Goal: Information Seeking & Learning: Learn about a topic

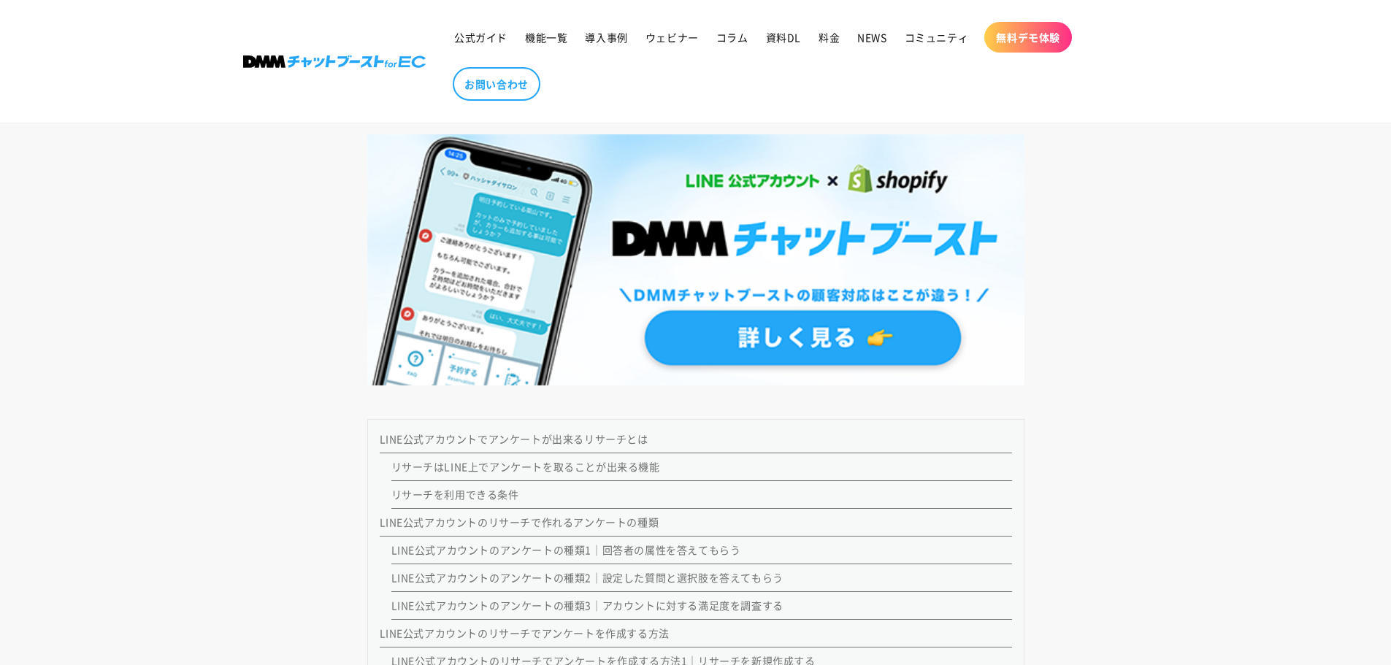
scroll to position [16222, 0]
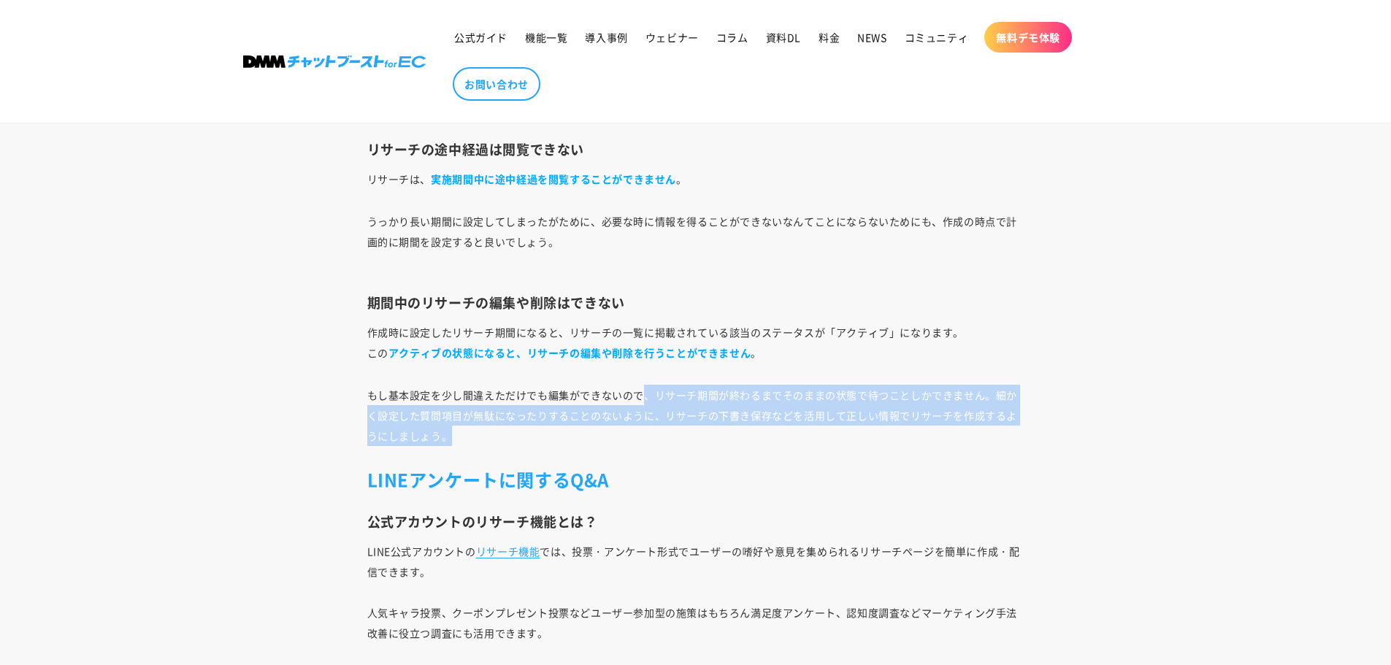
drag, startPoint x: 650, startPoint y: 396, endPoint x: 668, endPoint y: 463, distance: 69.4
click at [677, 432] on p "もし基本設定を少し間違えただけでも編集ができないので、リサーチ期間が終わるまでそのままの状態で待つことしかできません。細かく設定した質問項目が無駄になったりす…" at bounding box center [695, 415] width 657 height 61
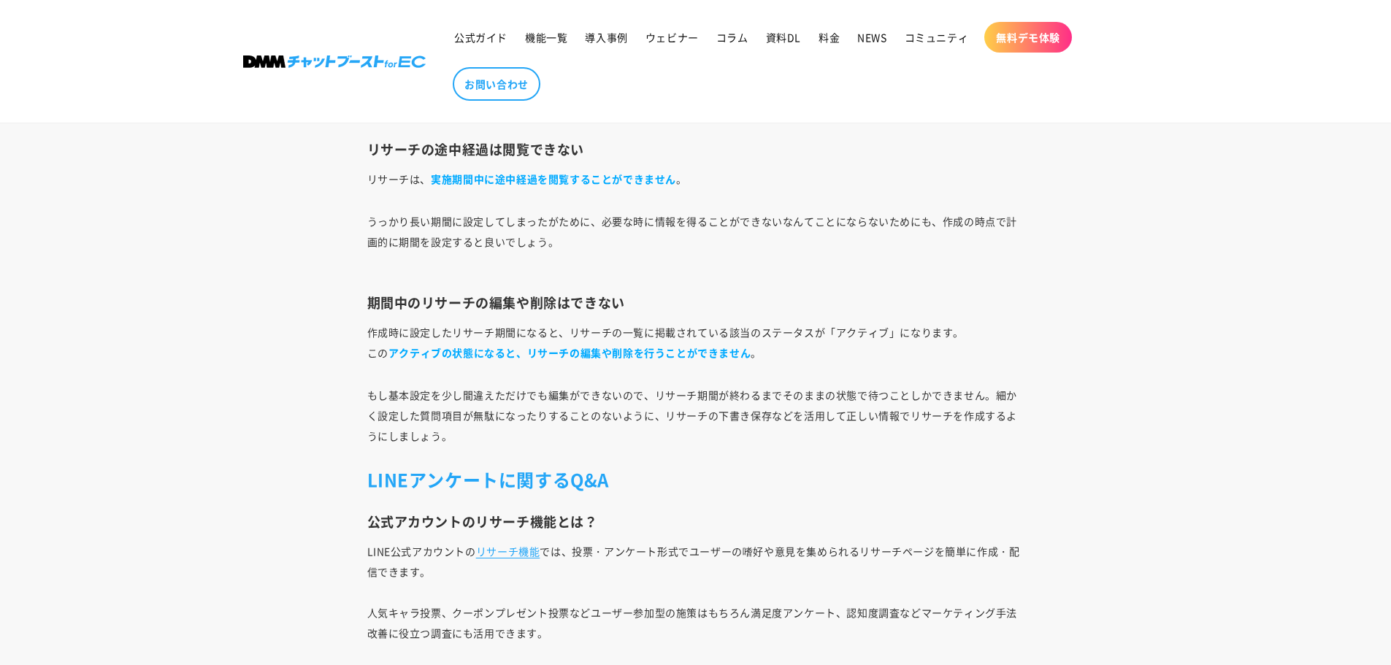
drag, startPoint x: 518, startPoint y: 427, endPoint x: 455, endPoint y: 434, distance: 63.8
click at [505, 430] on p "もし基本設定を少し間違えただけでも編集ができないので、リサーチ期間が終わるまでそのままの状態で待つことしかできません。細かく設定した質問項目が無駄になったりす…" at bounding box center [695, 415] width 657 height 61
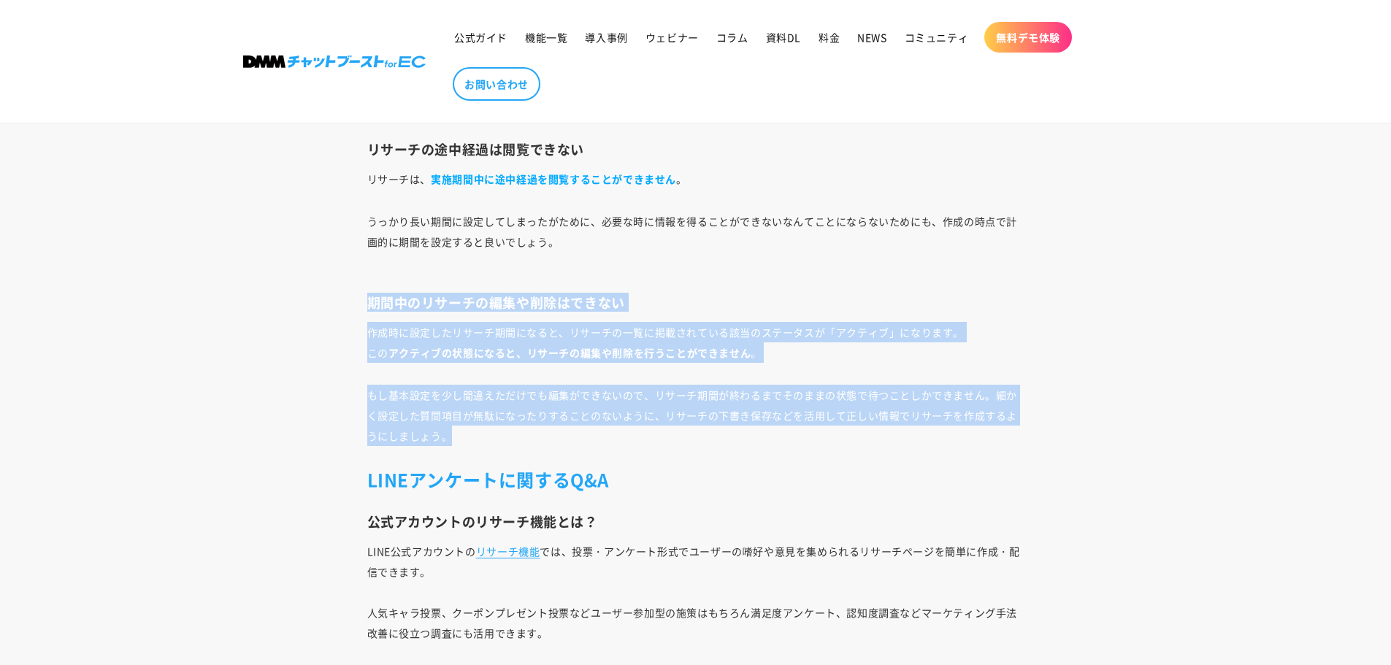
drag, startPoint x: 471, startPoint y: 440, endPoint x: 337, endPoint y: 309, distance: 187.4
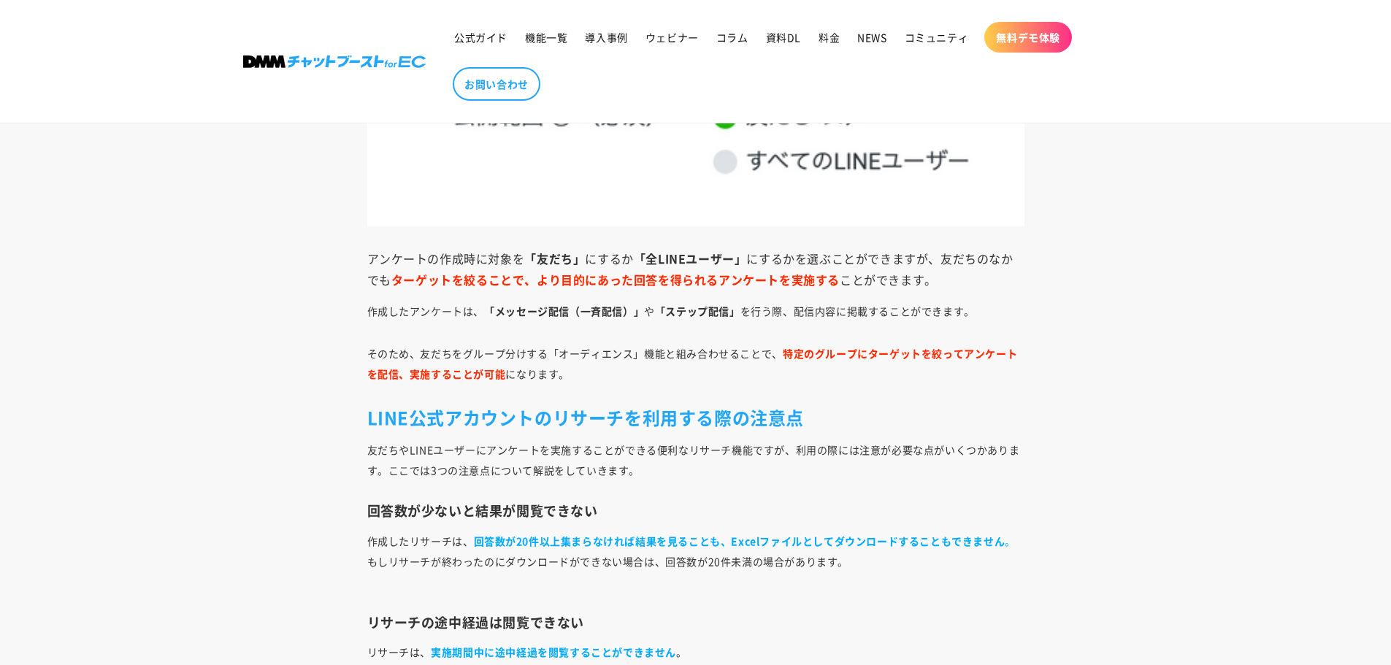
scroll to position [15711, 0]
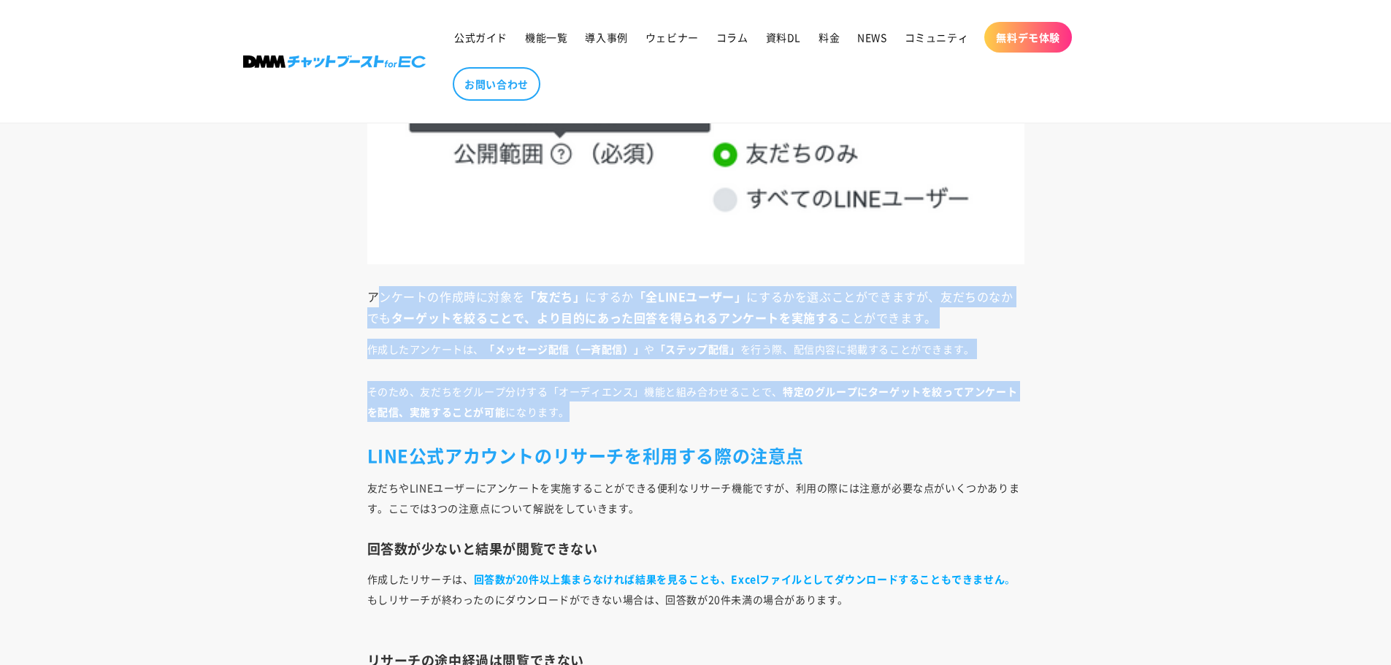
drag, startPoint x: 326, startPoint y: 296, endPoint x: 963, endPoint y: 408, distance: 646.3
click at [568, 316] on strong "ターゲットを絞ることで、より目的にあった回答を得られるアンケートを実施する" at bounding box center [615, 318] width 448 height 18
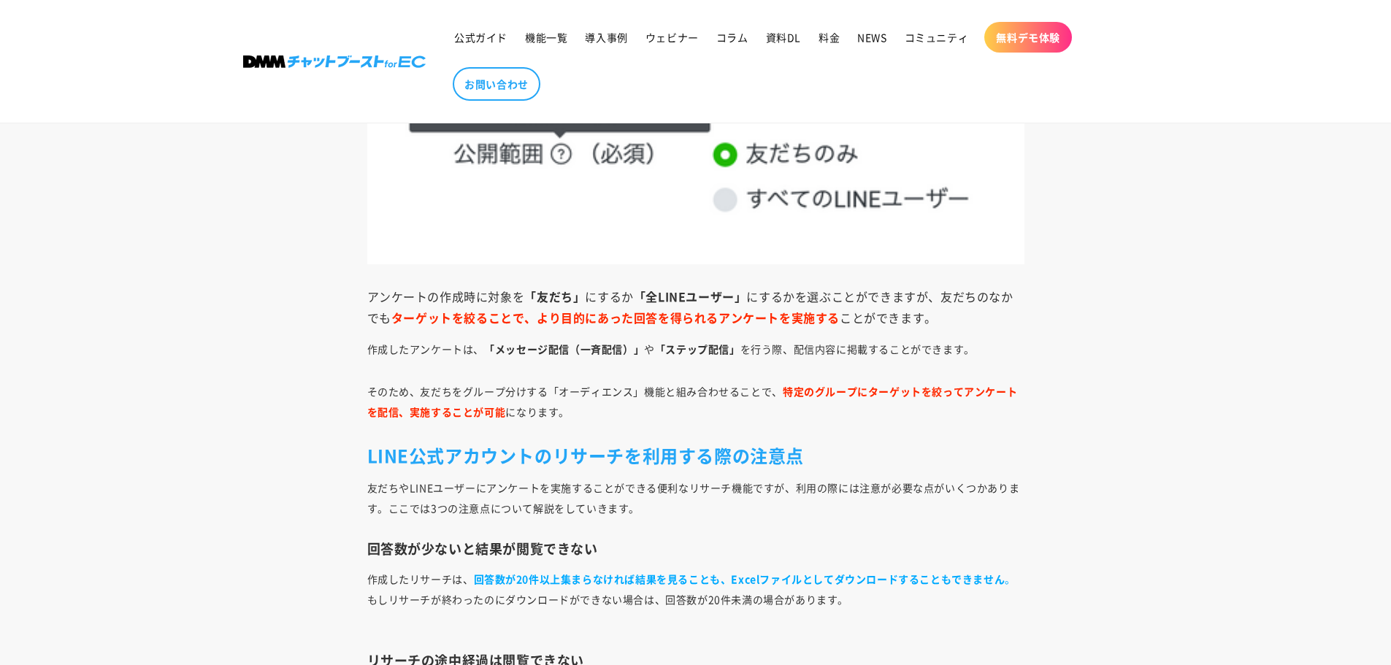
drag, startPoint x: 963, startPoint y: 316, endPoint x: 273, endPoint y: 299, distance: 690.1
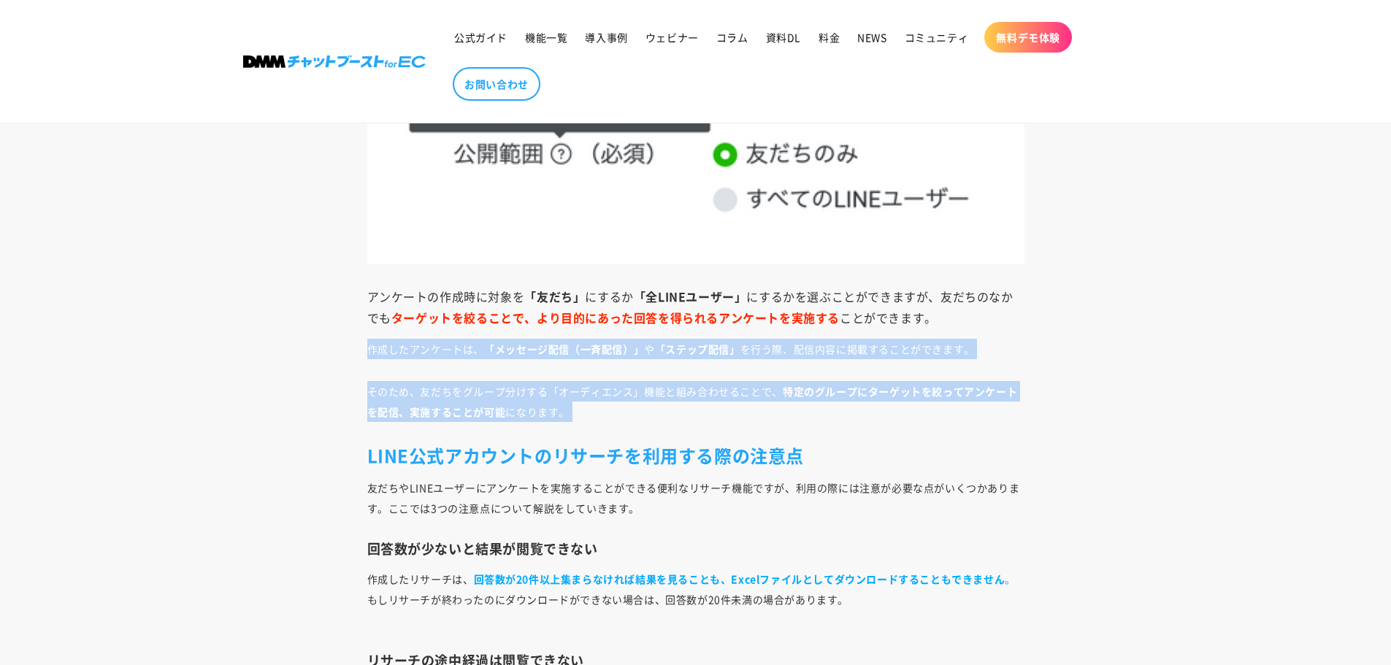
drag, startPoint x: 360, startPoint y: 352, endPoint x: 1083, endPoint y: 415, distance: 726.2
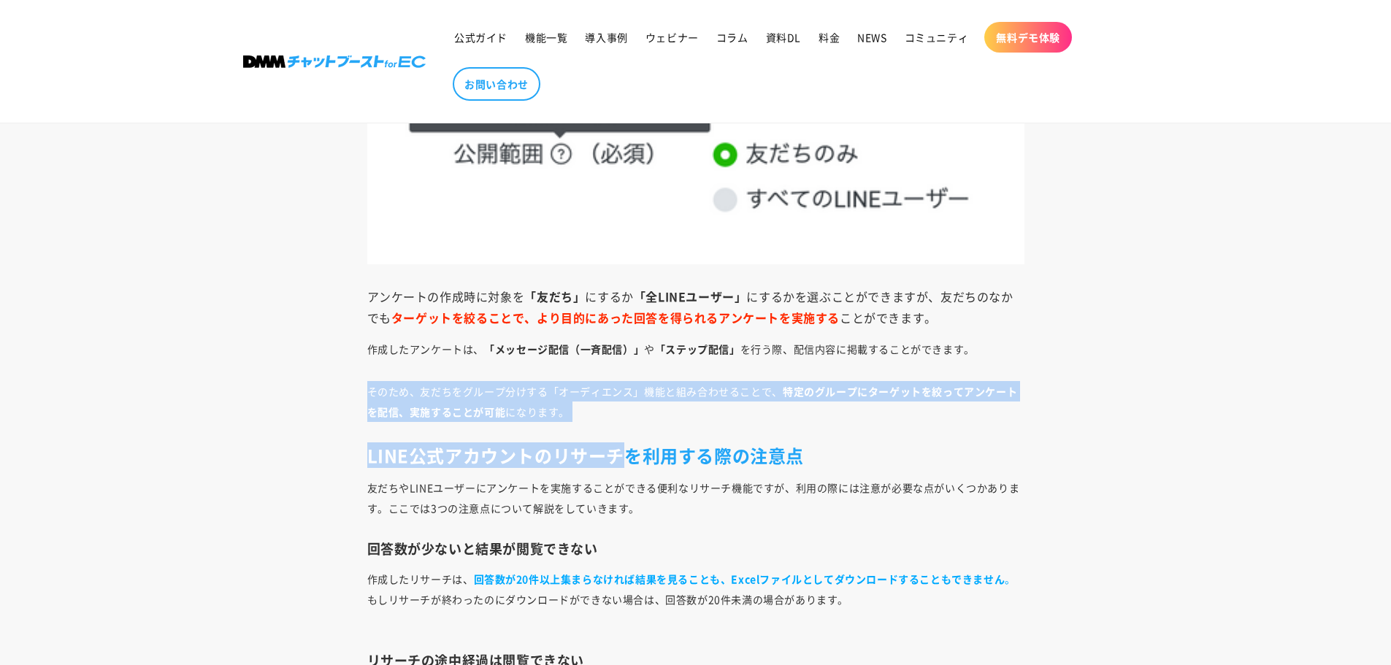
drag, startPoint x: 601, startPoint y: 423, endPoint x: 256, endPoint y: 394, distance: 345.8
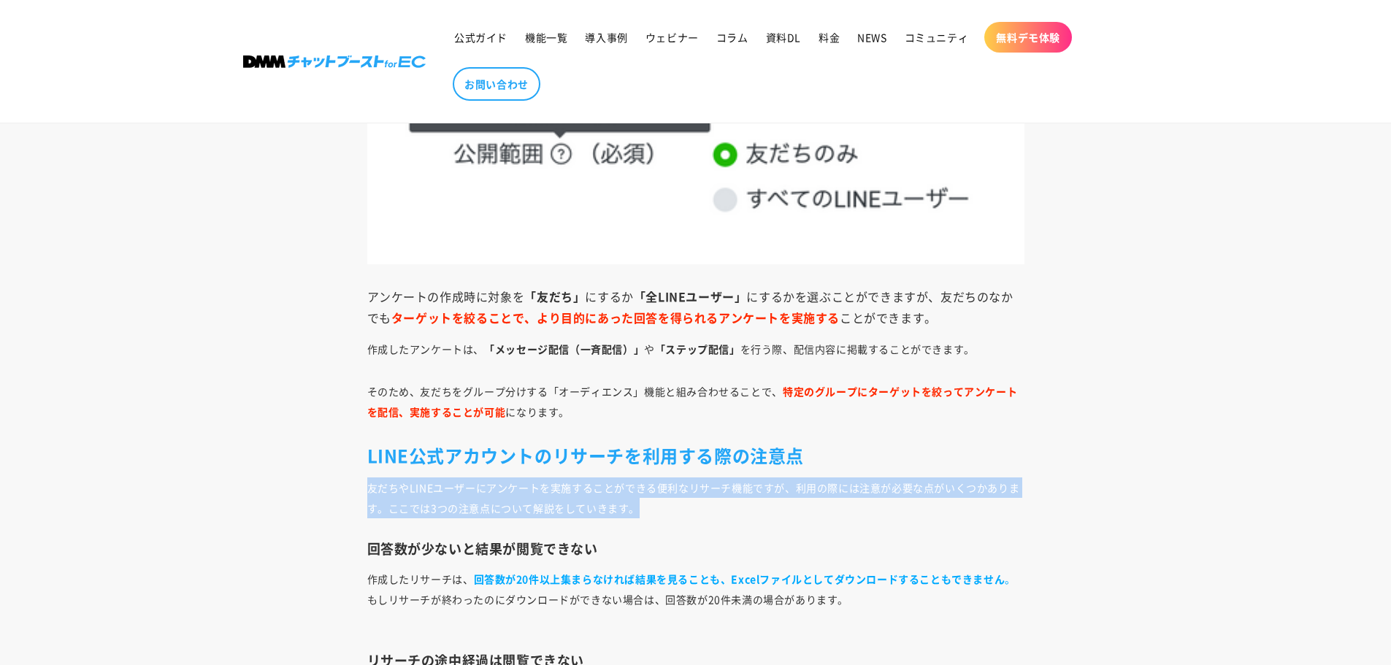
drag, startPoint x: 344, startPoint y: 481, endPoint x: 719, endPoint y: 510, distance: 376.4
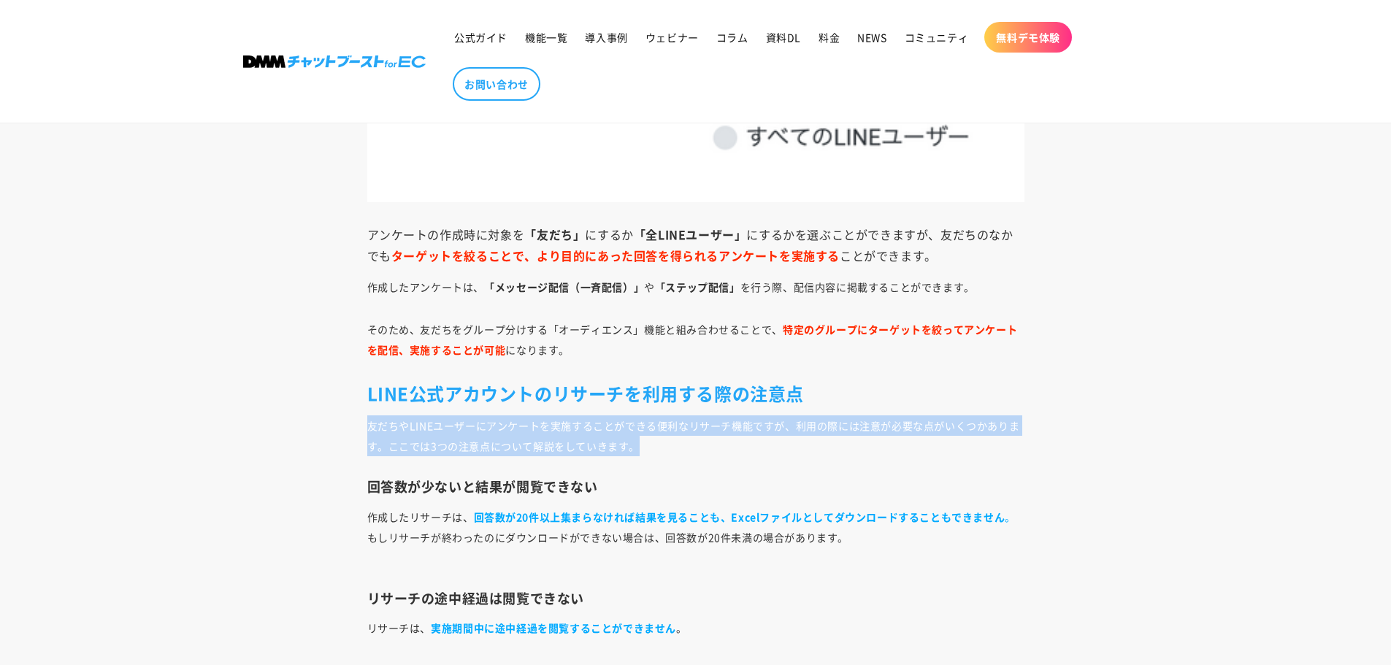
scroll to position [16003, 0]
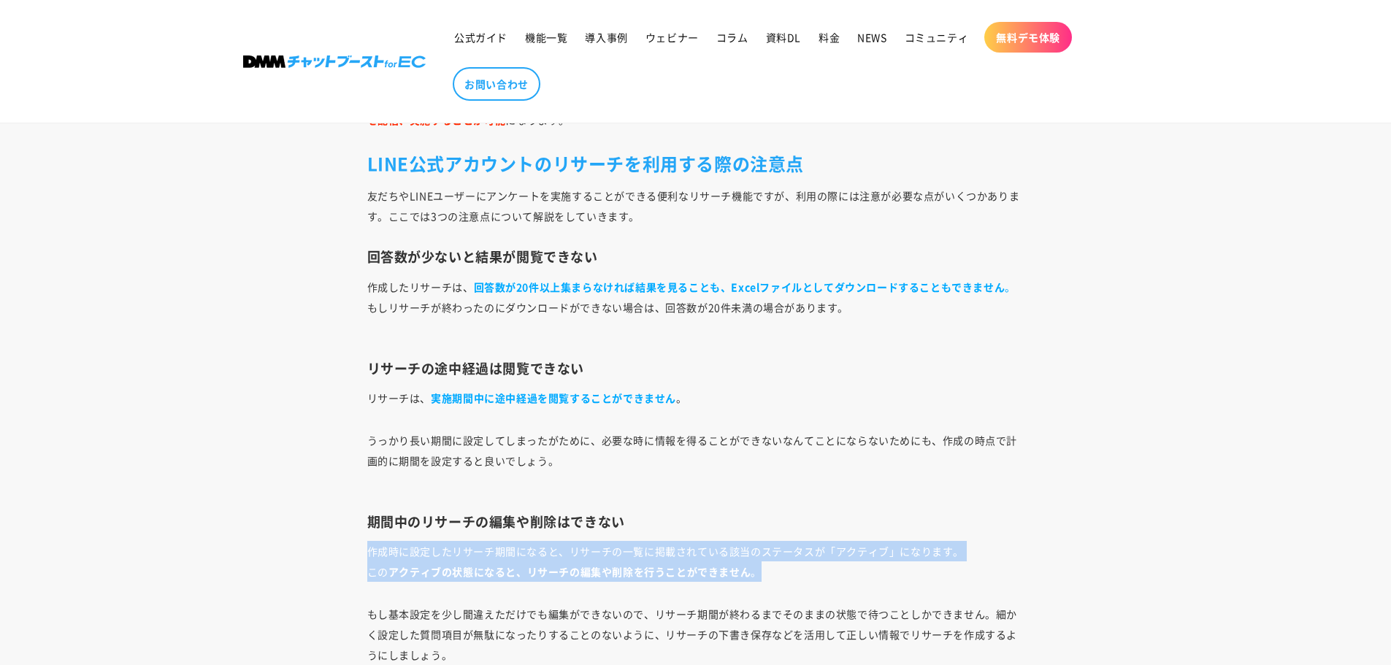
drag, startPoint x: 328, startPoint y: 532, endPoint x: 843, endPoint y: 569, distance: 516.7
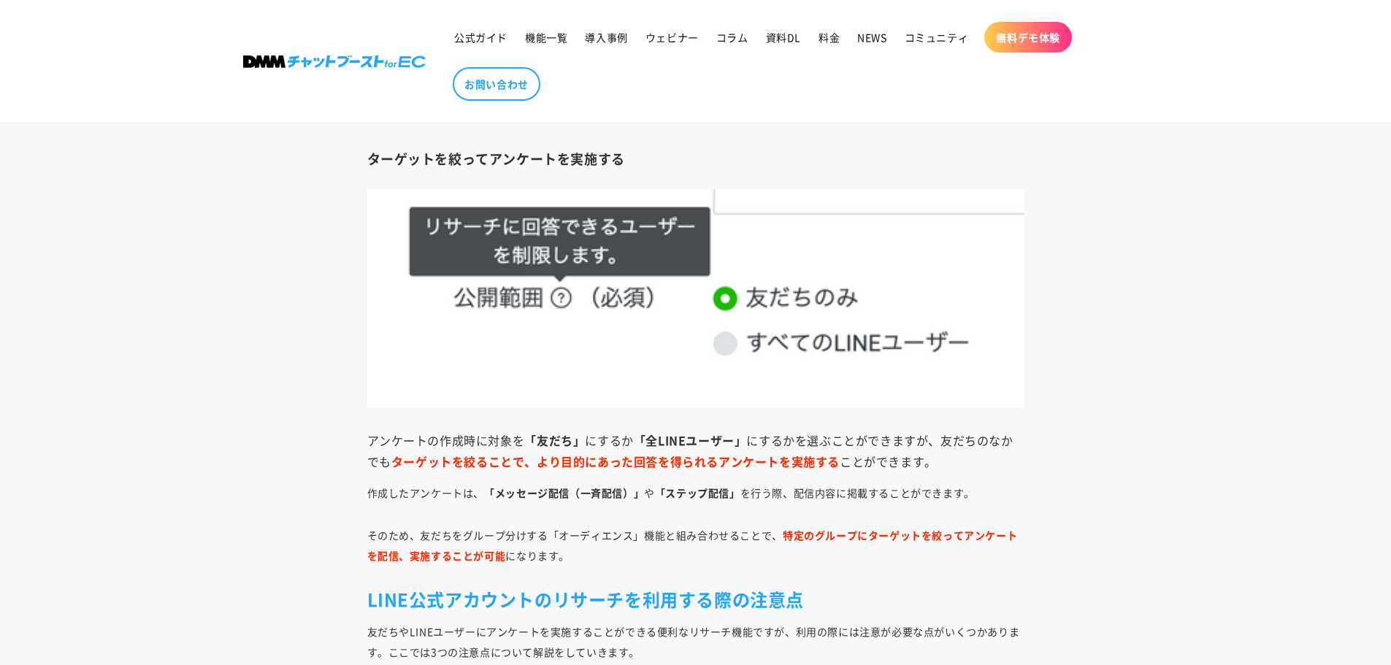
scroll to position [15565, 0]
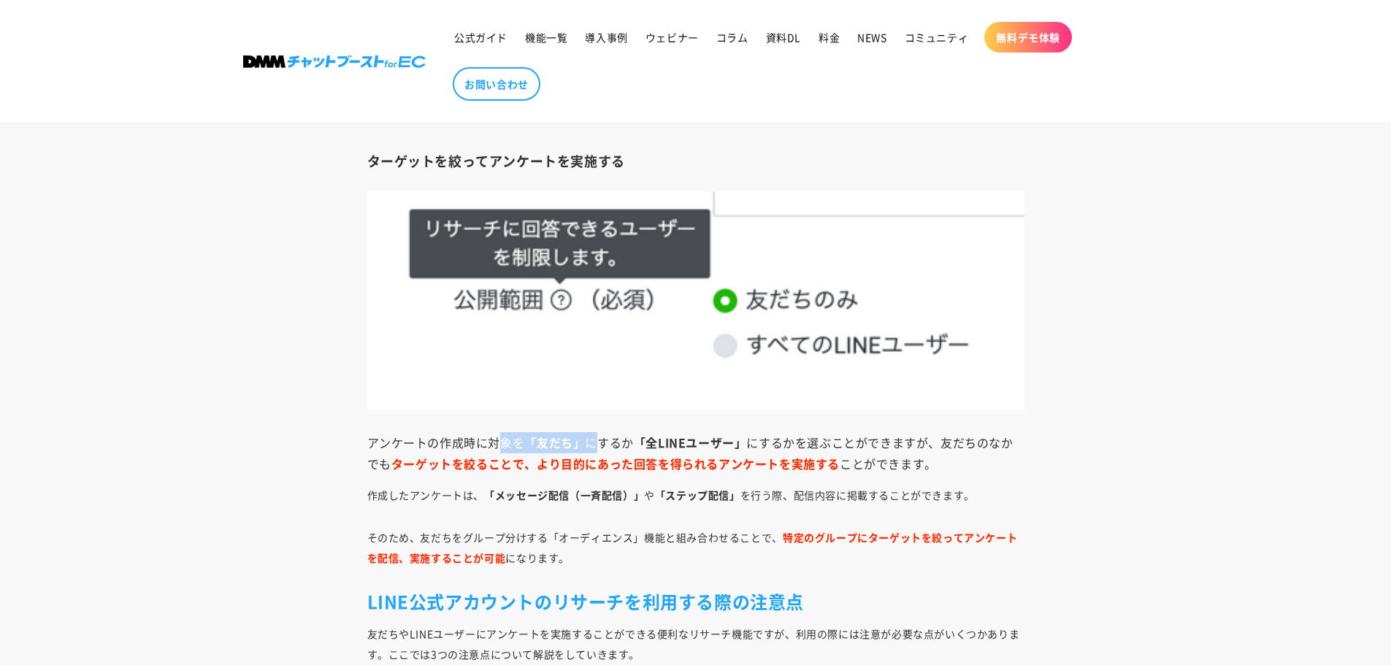
drag, startPoint x: 488, startPoint y: 444, endPoint x: 602, endPoint y: 451, distance: 114.8
click at [534, 436] on strong "「友だち」" at bounding box center [554, 443] width 61 height 18
click at [525, 439] on strong "「友だち」" at bounding box center [554, 443] width 61 height 18
drag, startPoint x: 523, startPoint y: 443, endPoint x: 585, endPoint y: 445, distance: 61.3
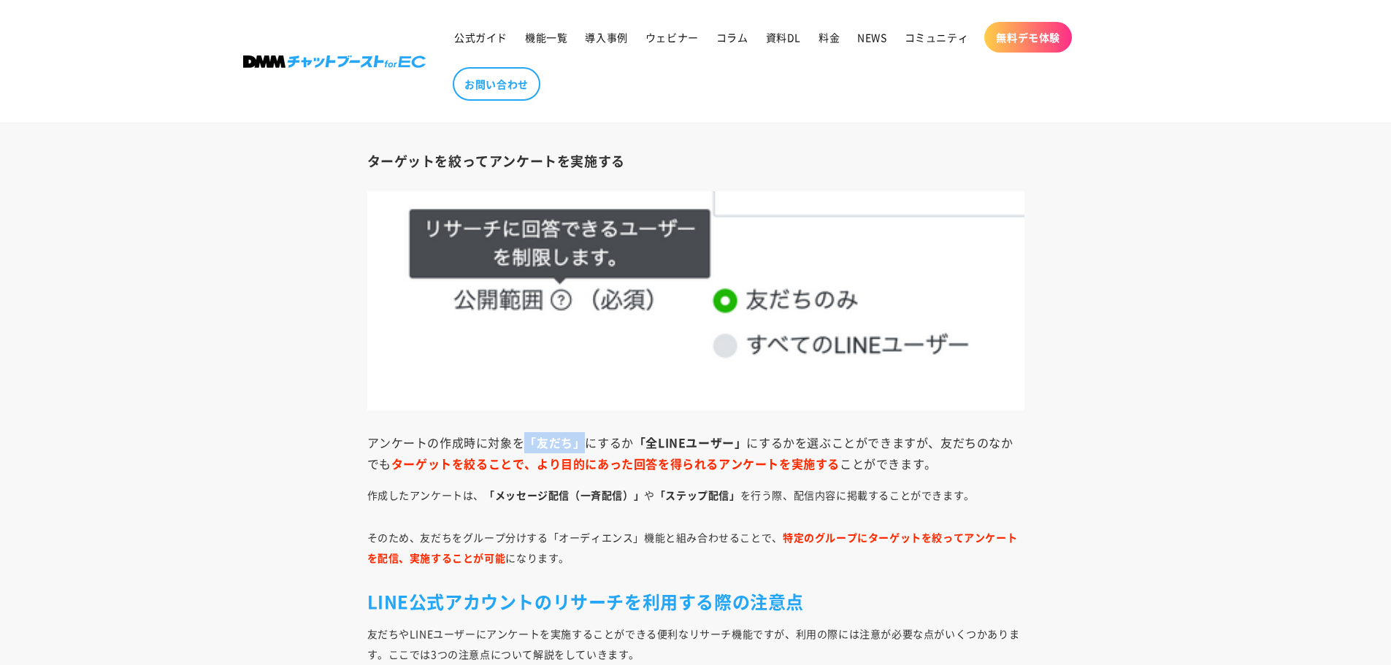
copy strong "「友だち」"
